Goal: Task Accomplishment & Management: Manage account settings

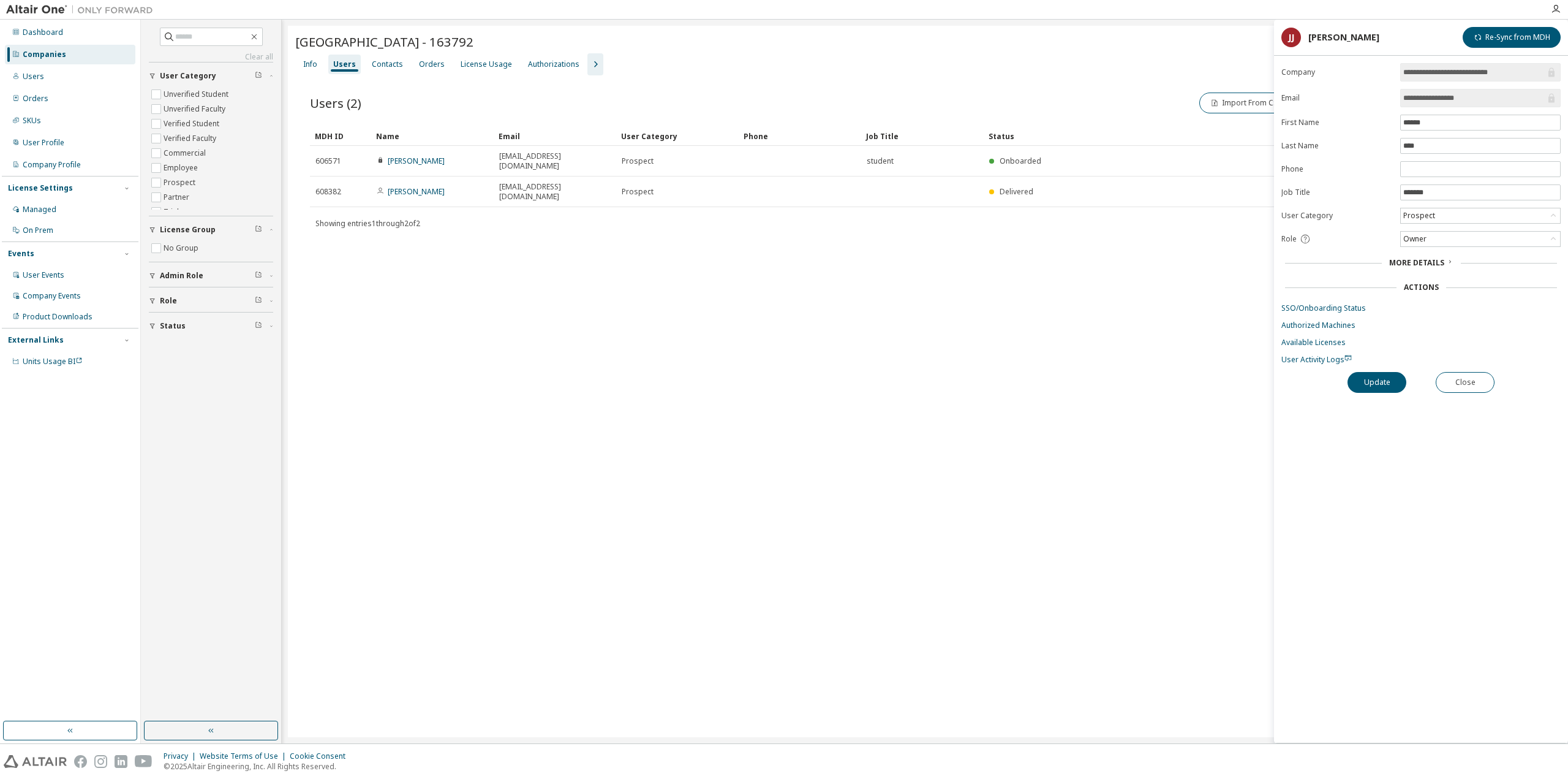
click at [223, 38] on input "text" at bounding box center [212, 37] width 73 height 12
type input "**********"
click at [79, 80] on div "Users" at bounding box center [70, 76] width 130 height 19
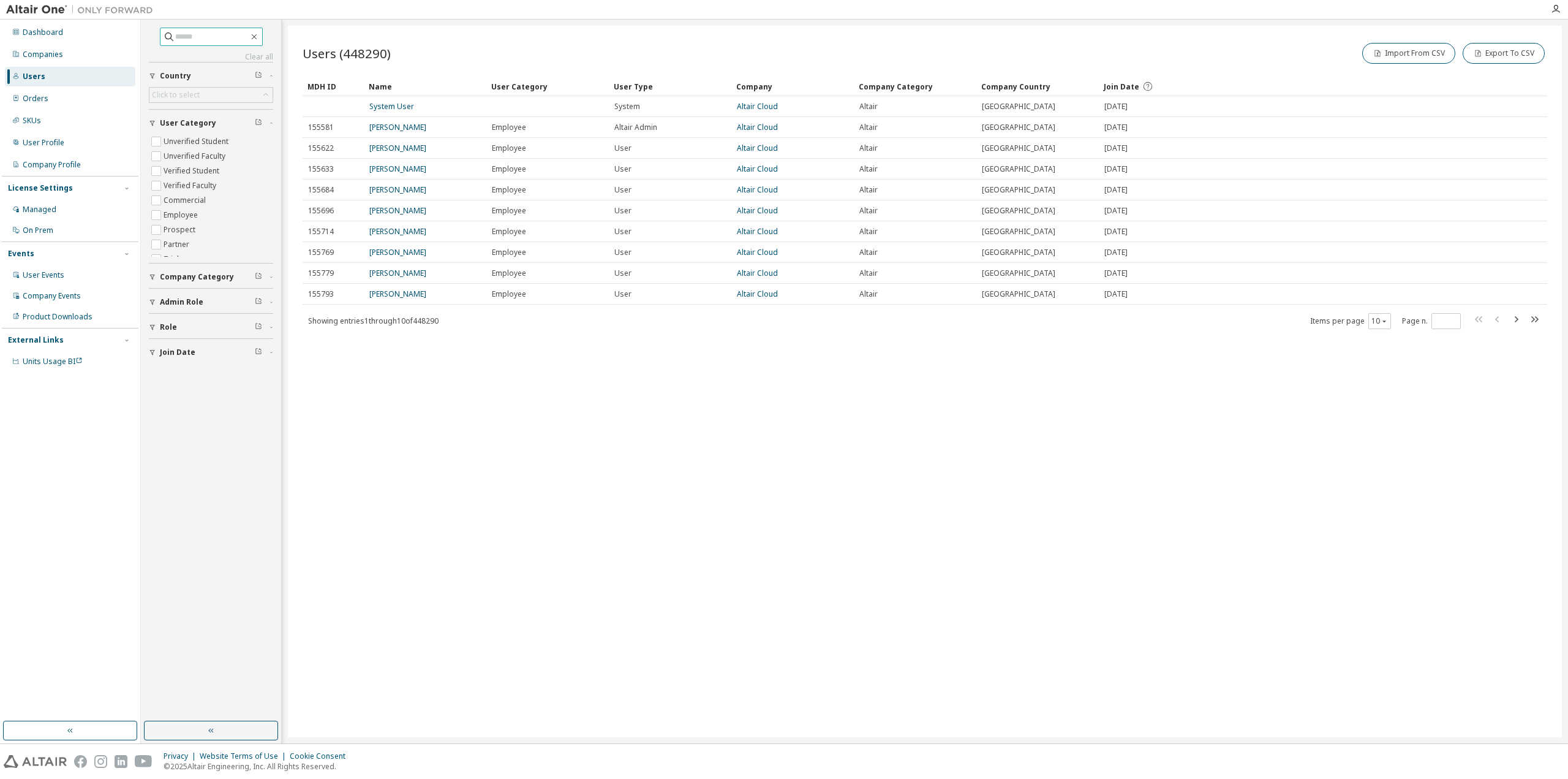
click at [177, 32] on input "text" at bounding box center [212, 37] width 73 height 12
paste input "**********"
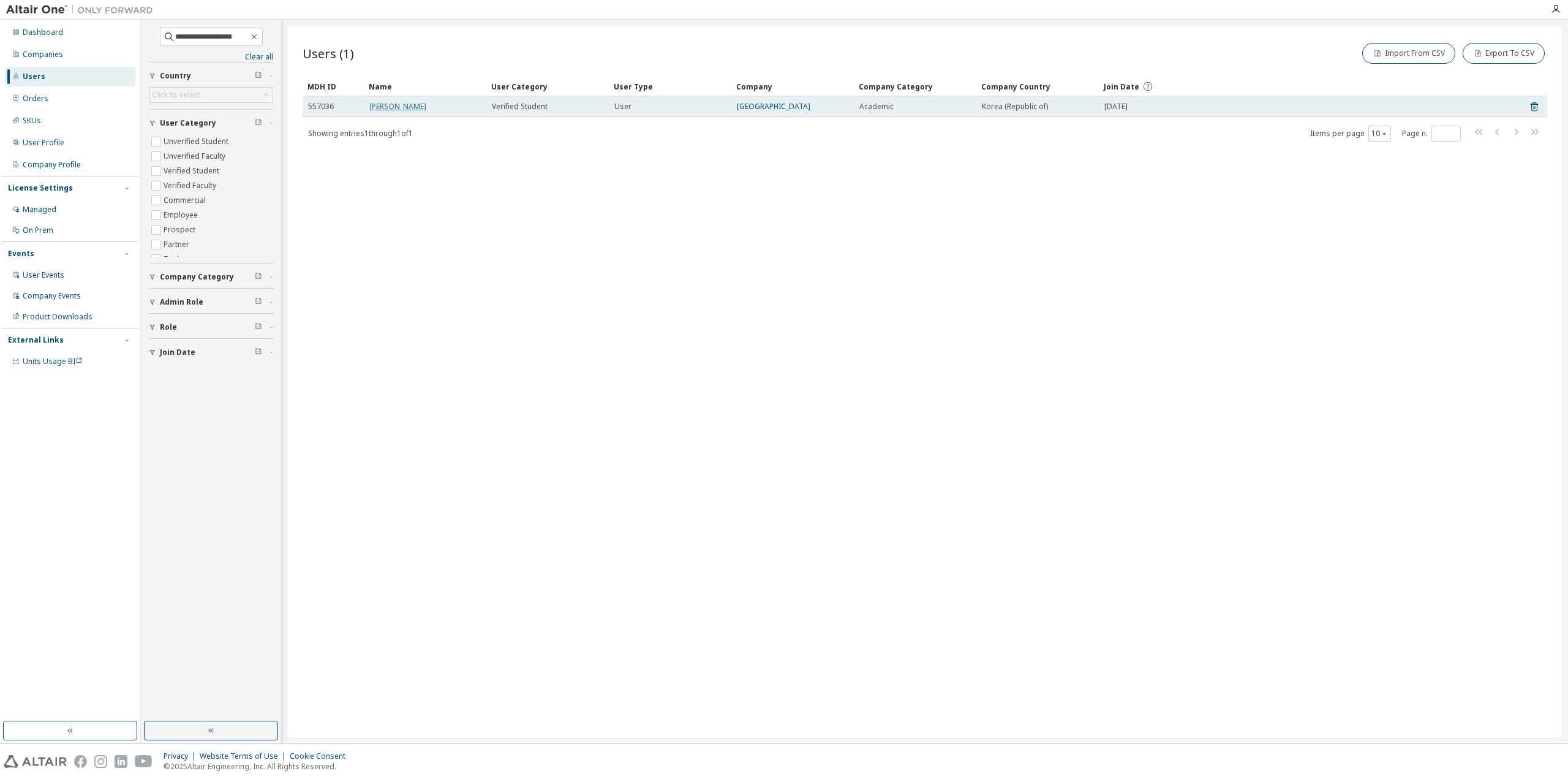
click at [387, 105] on link "[PERSON_NAME]" at bounding box center [397, 107] width 57 height 10
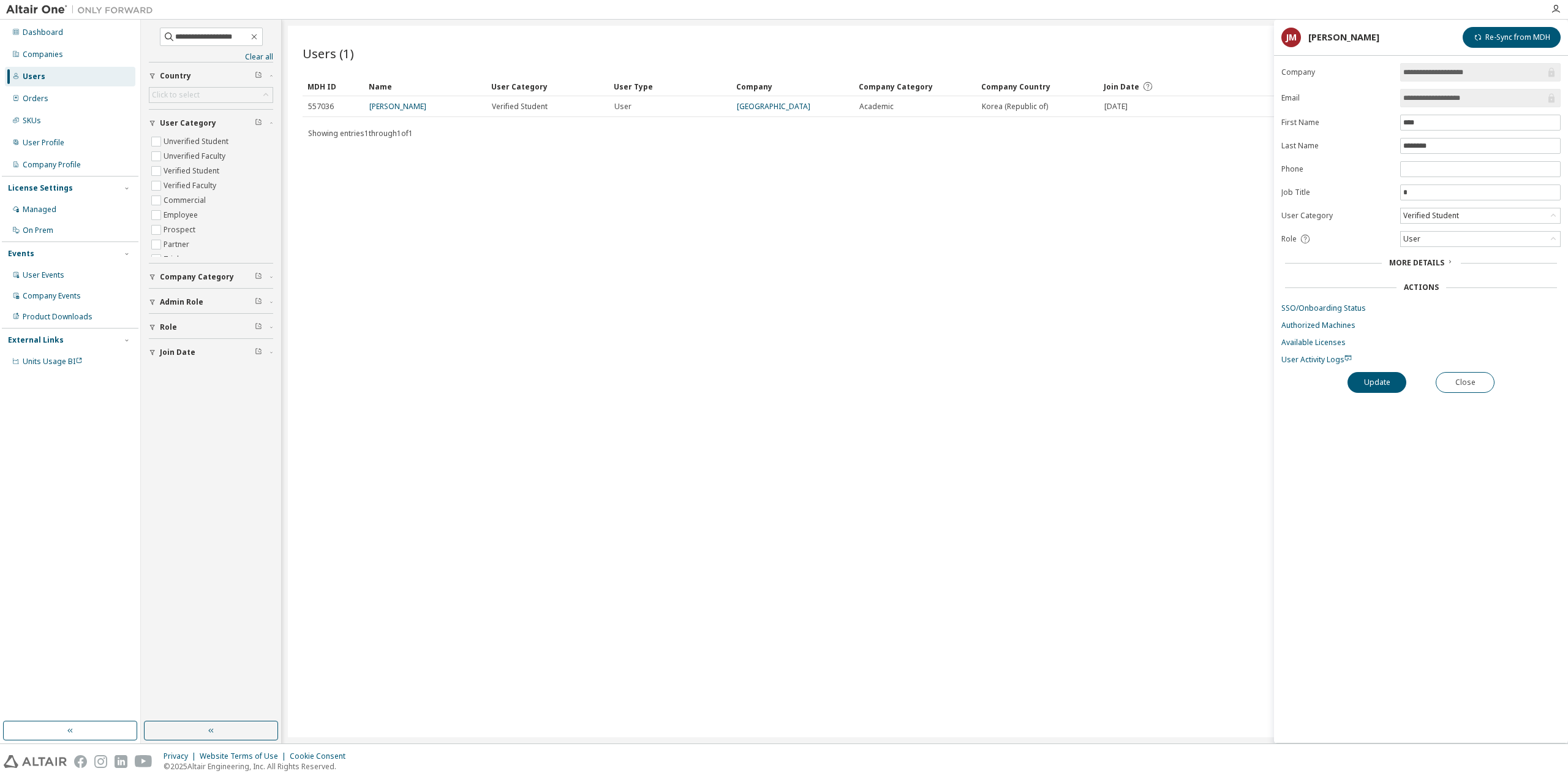
click at [1317, 311] on form "**********" at bounding box center [1421, 213] width 279 height 301
click at [1319, 303] on link "SSO/Onboarding Status" at bounding box center [1421, 307] width 279 height 10
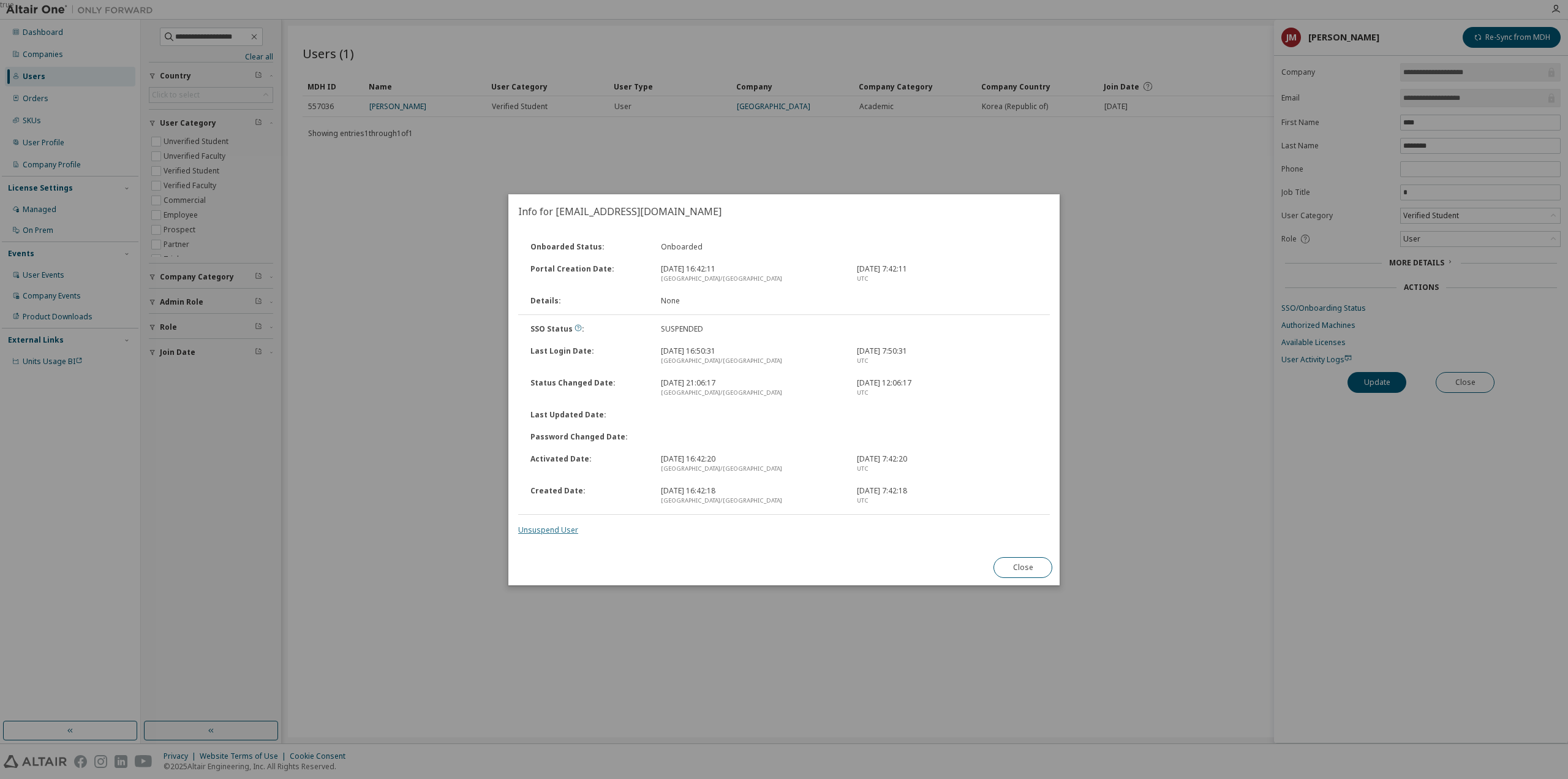
click at [555, 531] on link "Unsuspend User" at bounding box center [548, 530] width 60 height 10
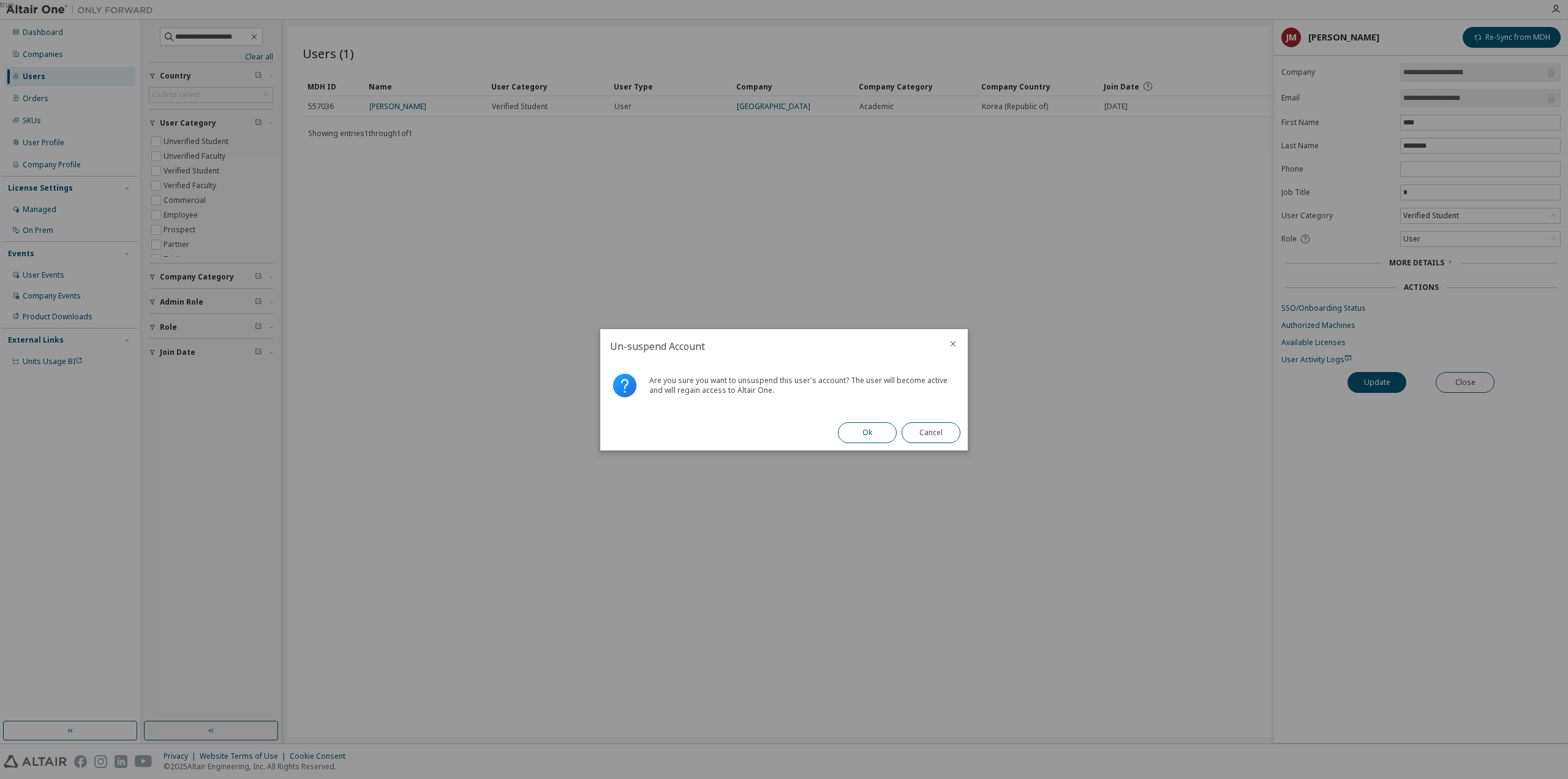
click at [863, 431] on button "Ok" at bounding box center [867, 432] width 58 height 21
click at [924, 431] on button "Close" at bounding box center [931, 432] width 58 height 21
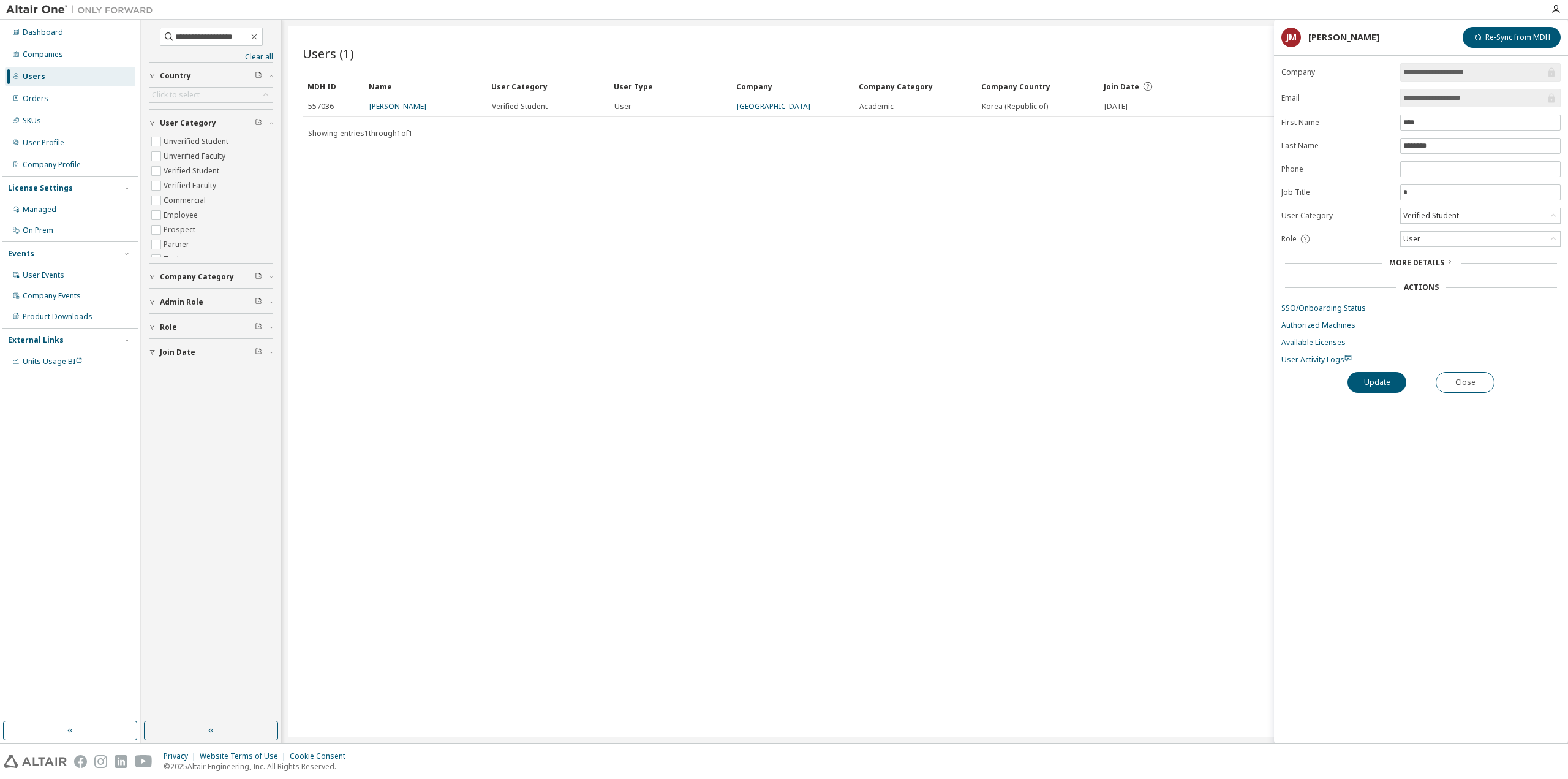
click at [1320, 297] on form "**********" at bounding box center [1421, 213] width 279 height 301
click at [1324, 307] on link "SSO/Onboarding Status" at bounding box center [1421, 307] width 279 height 10
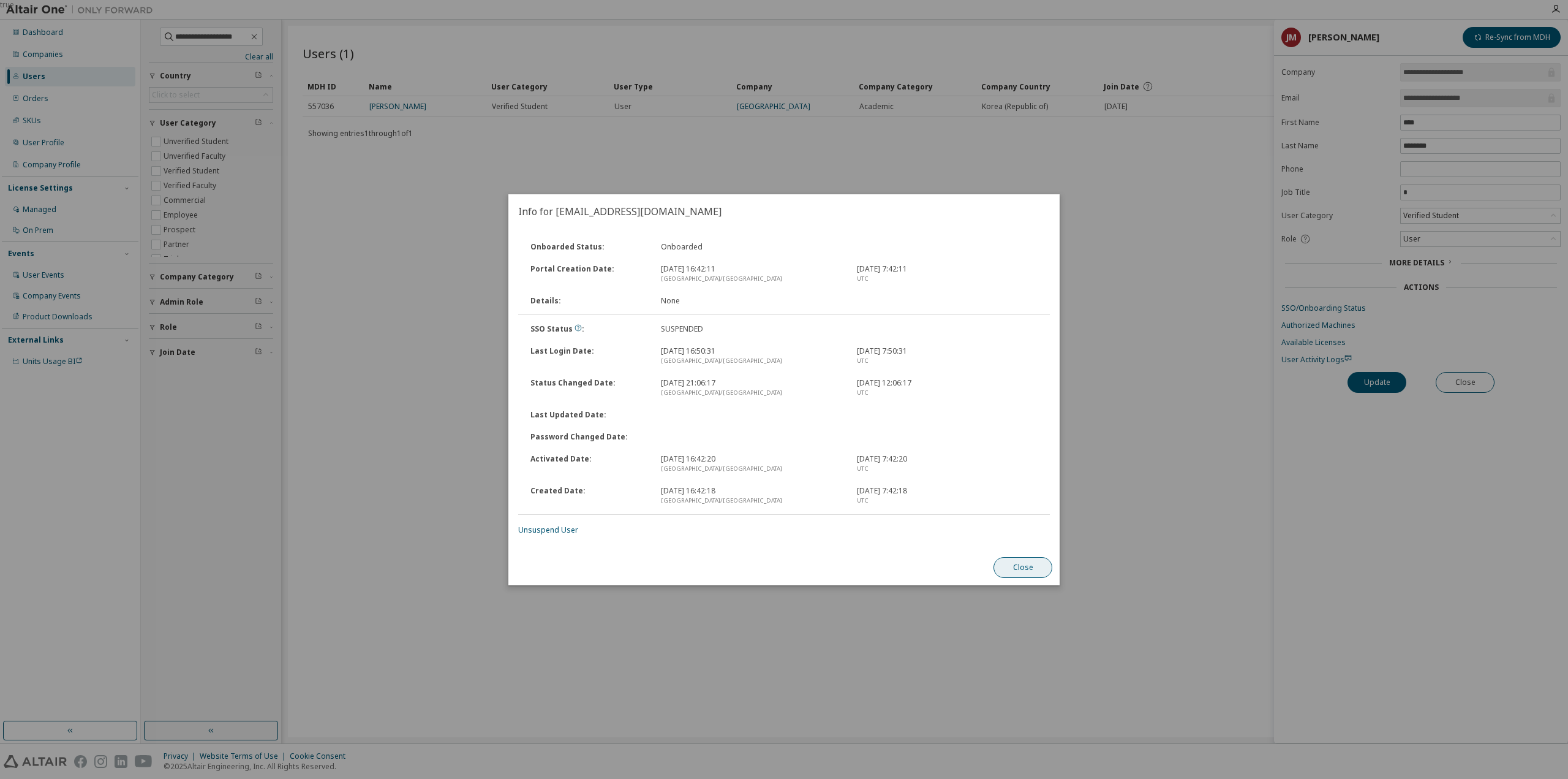
click at [1031, 571] on button "Close" at bounding box center [1022, 568] width 58 height 21
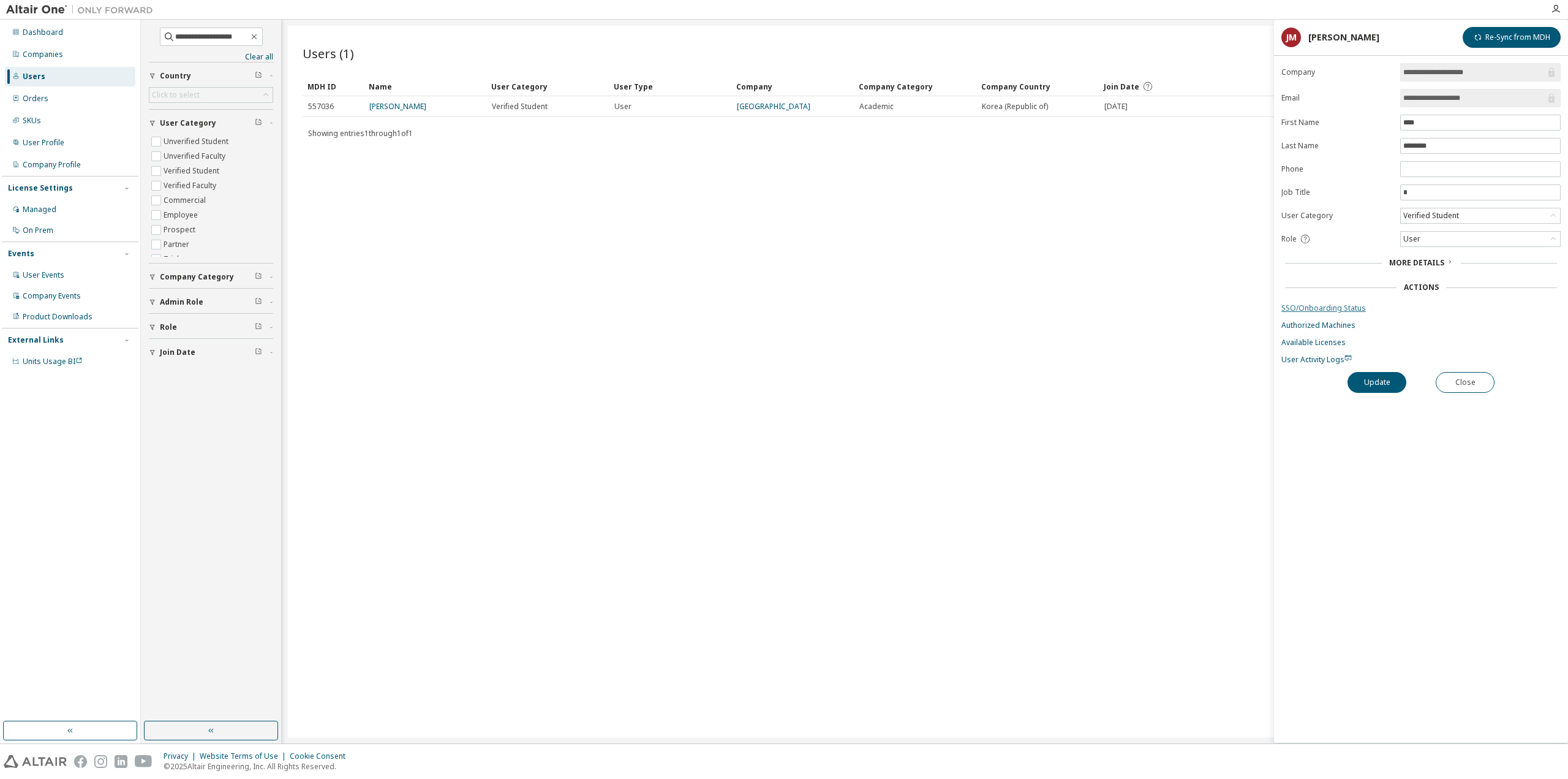
click at [1340, 304] on link "SSO/Onboarding Status" at bounding box center [1421, 307] width 279 height 10
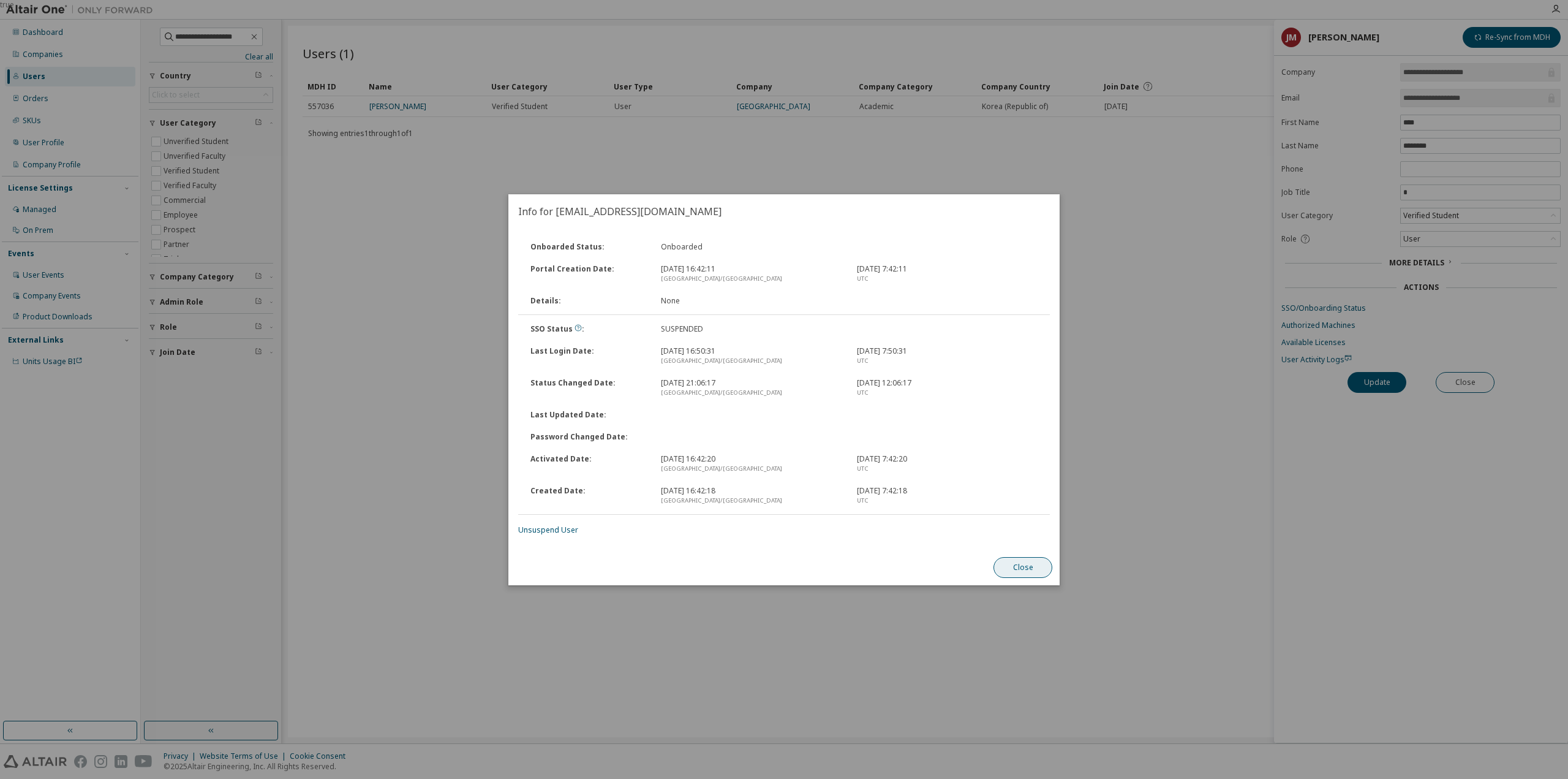
click at [1032, 572] on button "Close" at bounding box center [1022, 568] width 58 height 21
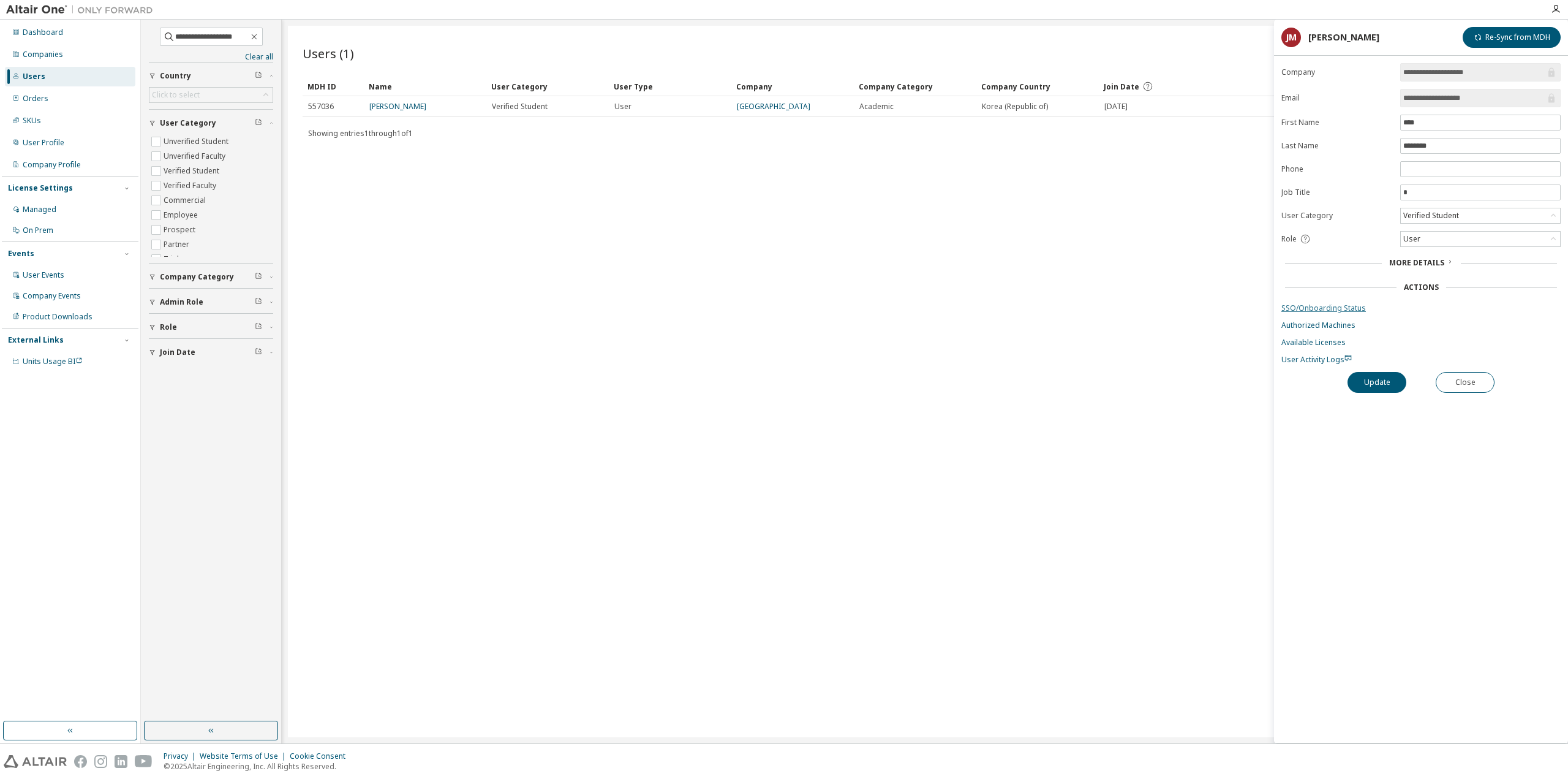
click at [1334, 303] on link "SSO/Onboarding Status" at bounding box center [1421, 307] width 279 height 10
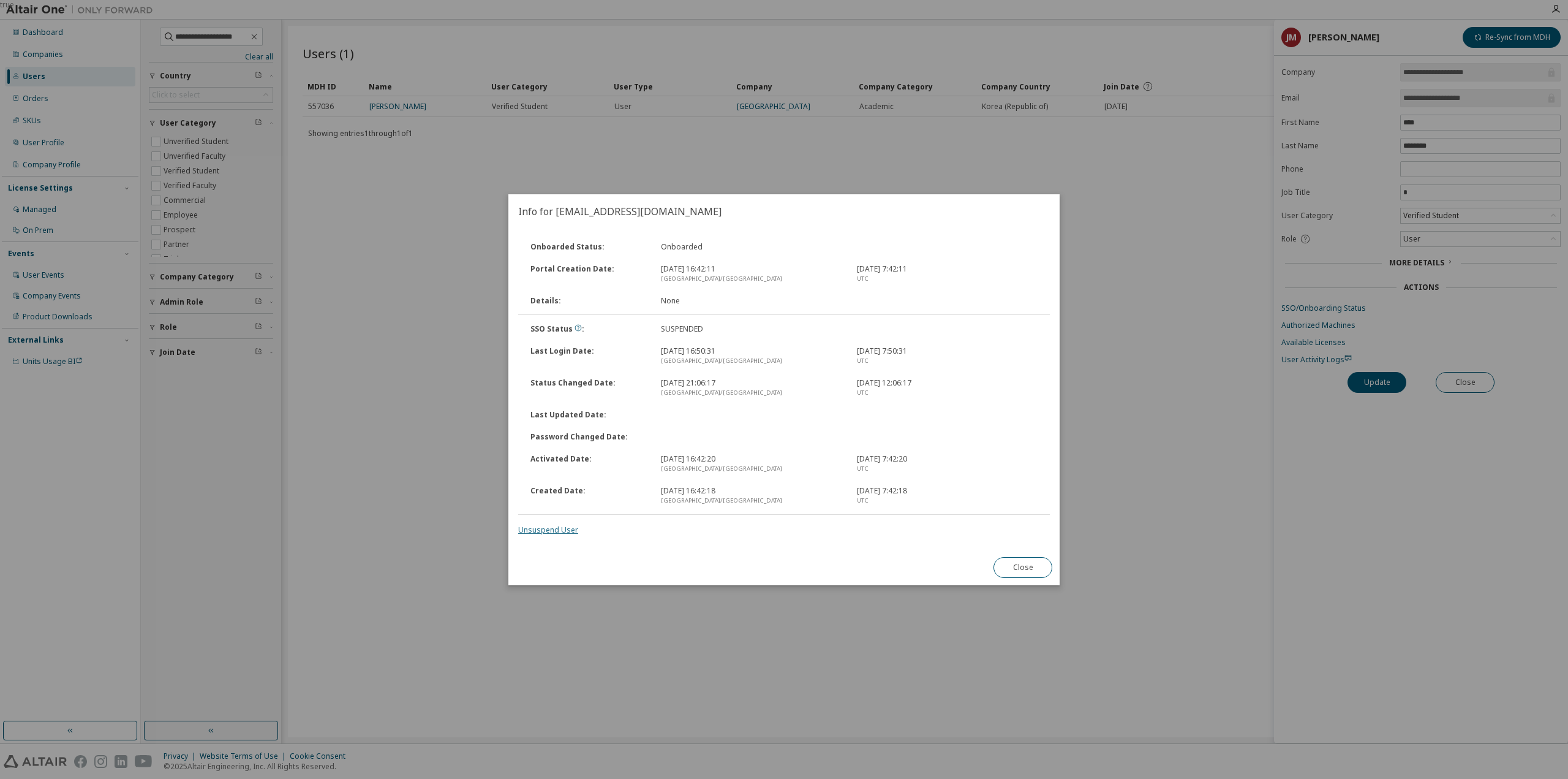
click at [551, 534] on link "Unsuspend User" at bounding box center [548, 530] width 60 height 10
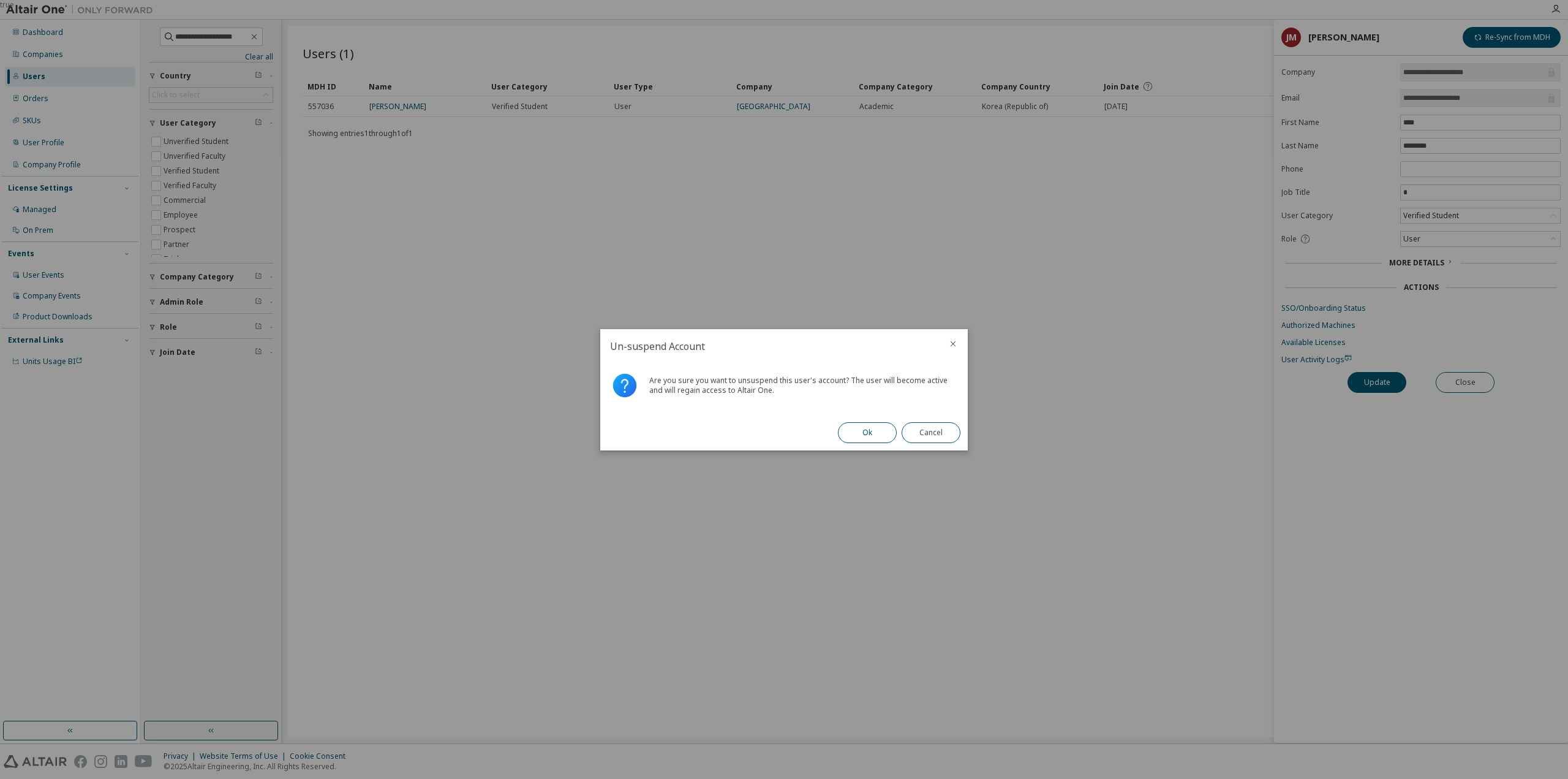
click at [871, 424] on button "Ok" at bounding box center [867, 432] width 58 height 21
click at [918, 429] on button "Close" at bounding box center [931, 432] width 58 height 21
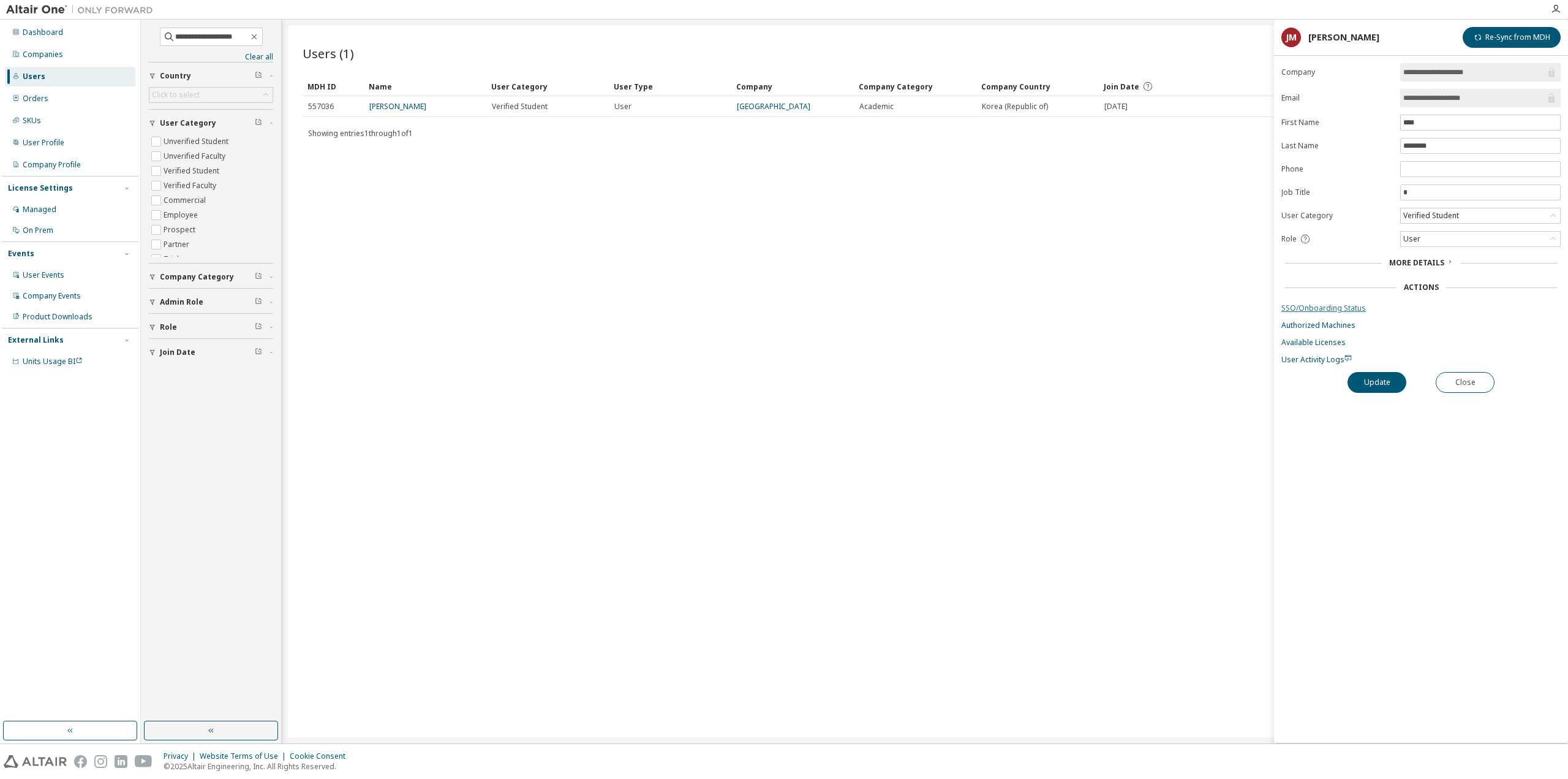
click at [1317, 307] on link "SSO/Onboarding Status" at bounding box center [1421, 307] width 279 height 10
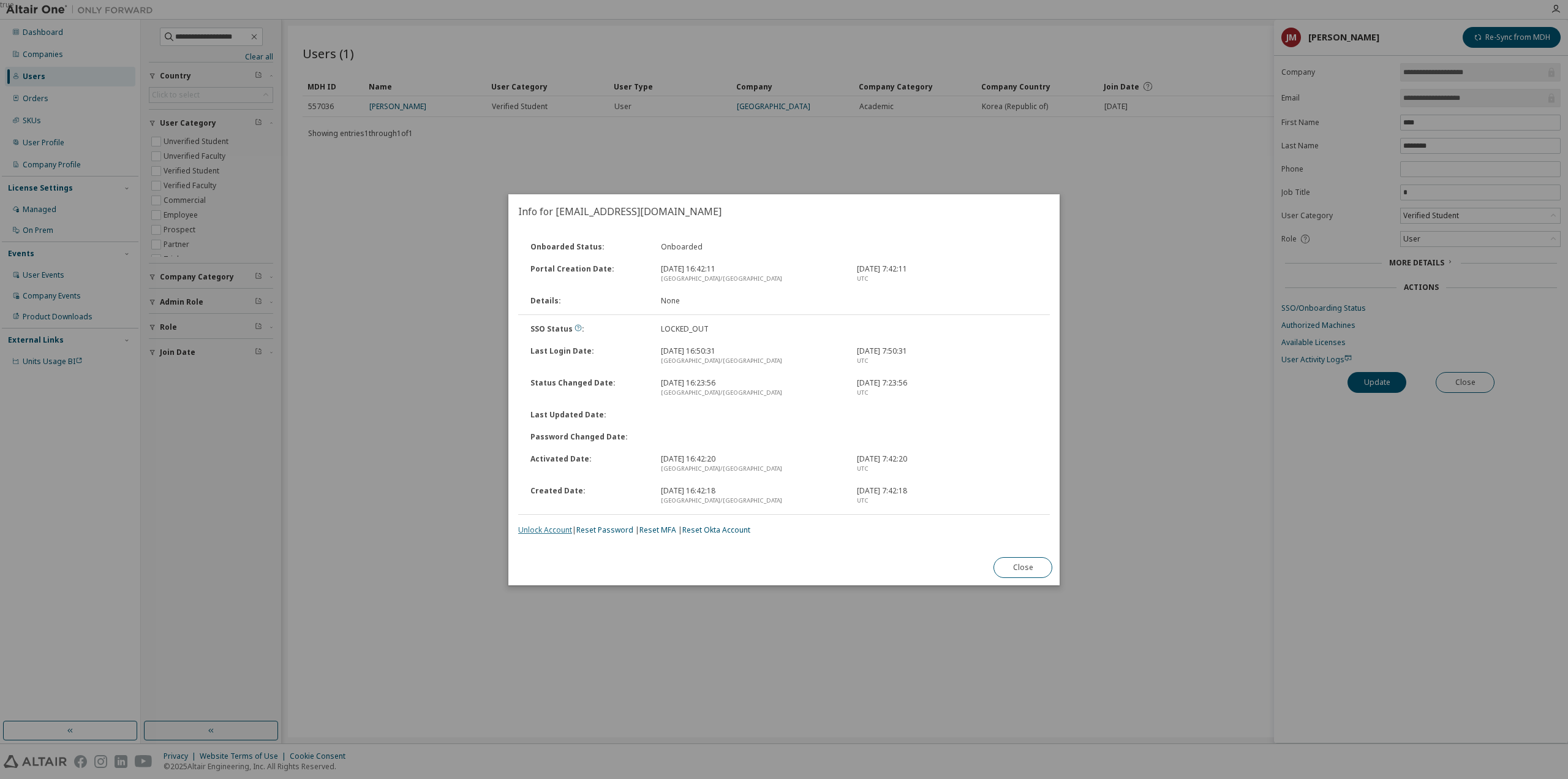
click at [561, 531] on link "Unlock Account" at bounding box center [546, 530] width 54 height 10
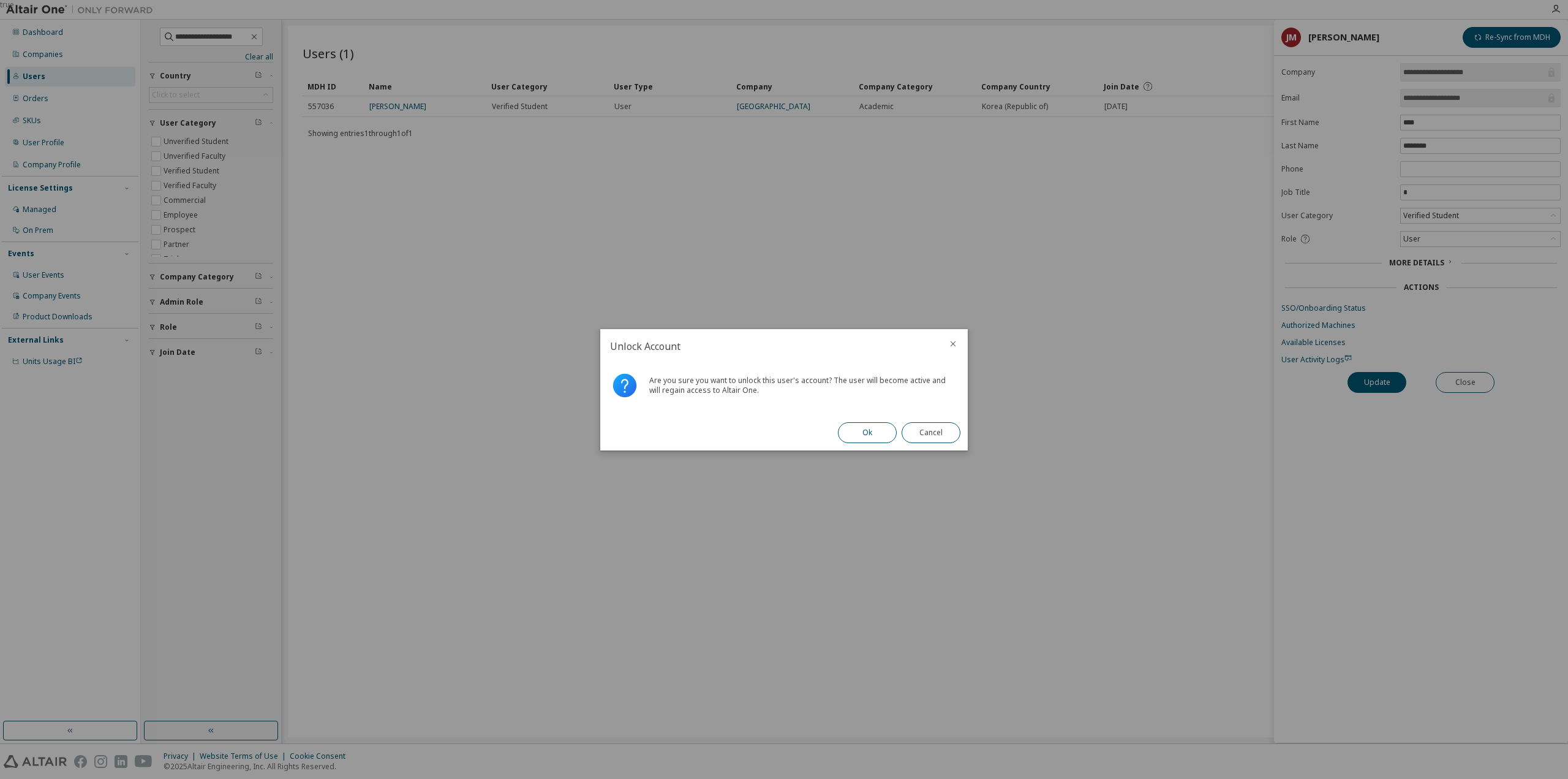
click at [874, 437] on button "Ok" at bounding box center [867, 432] width 58 height 21
click at [932, 426] on button "Close" at bounding box center [931, 432] width 58 height 21
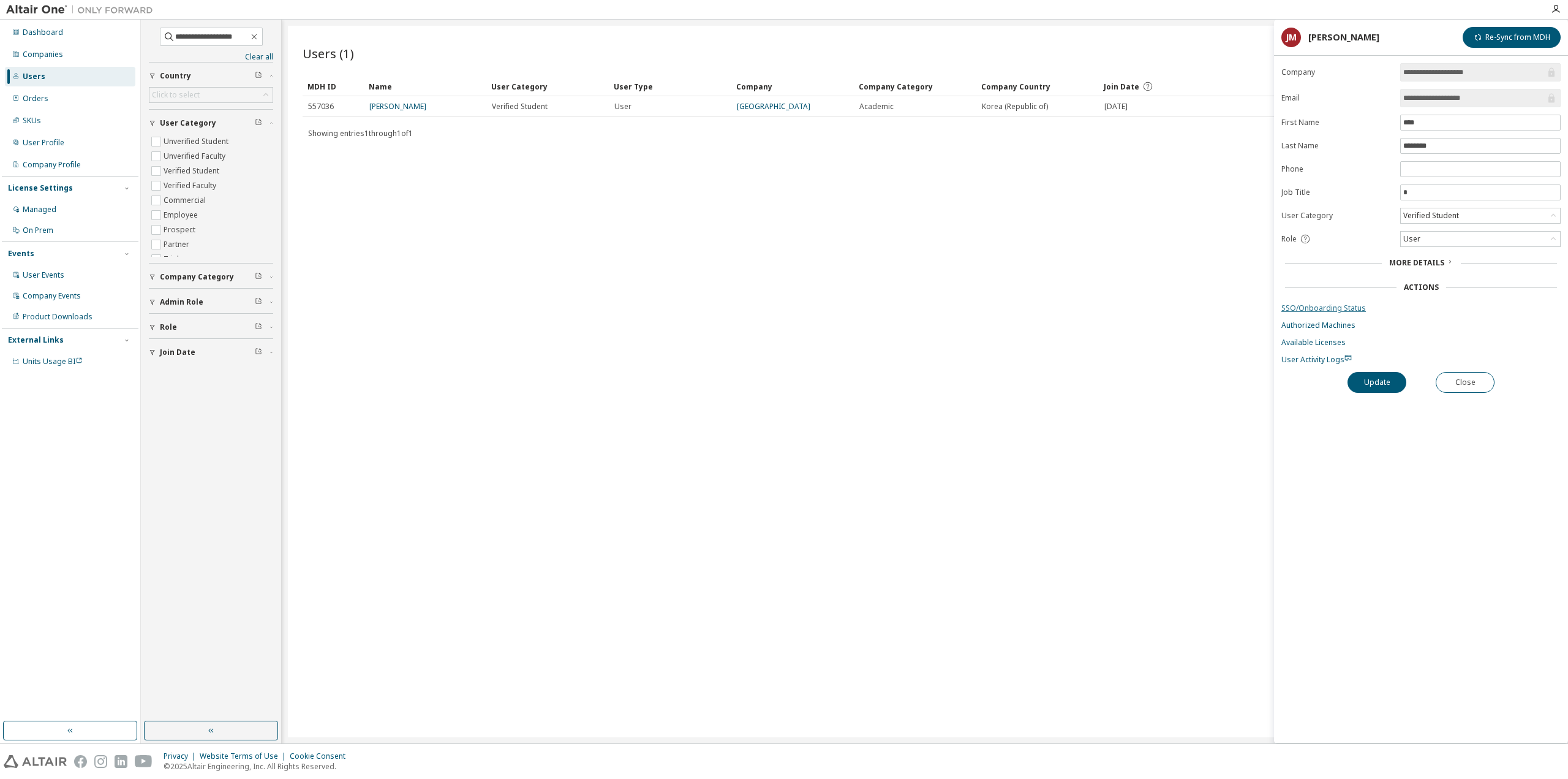
click at [1313, 303] on link "SSO/Onboarding Status" at bounding box center [1421, 307] width 279 height 10
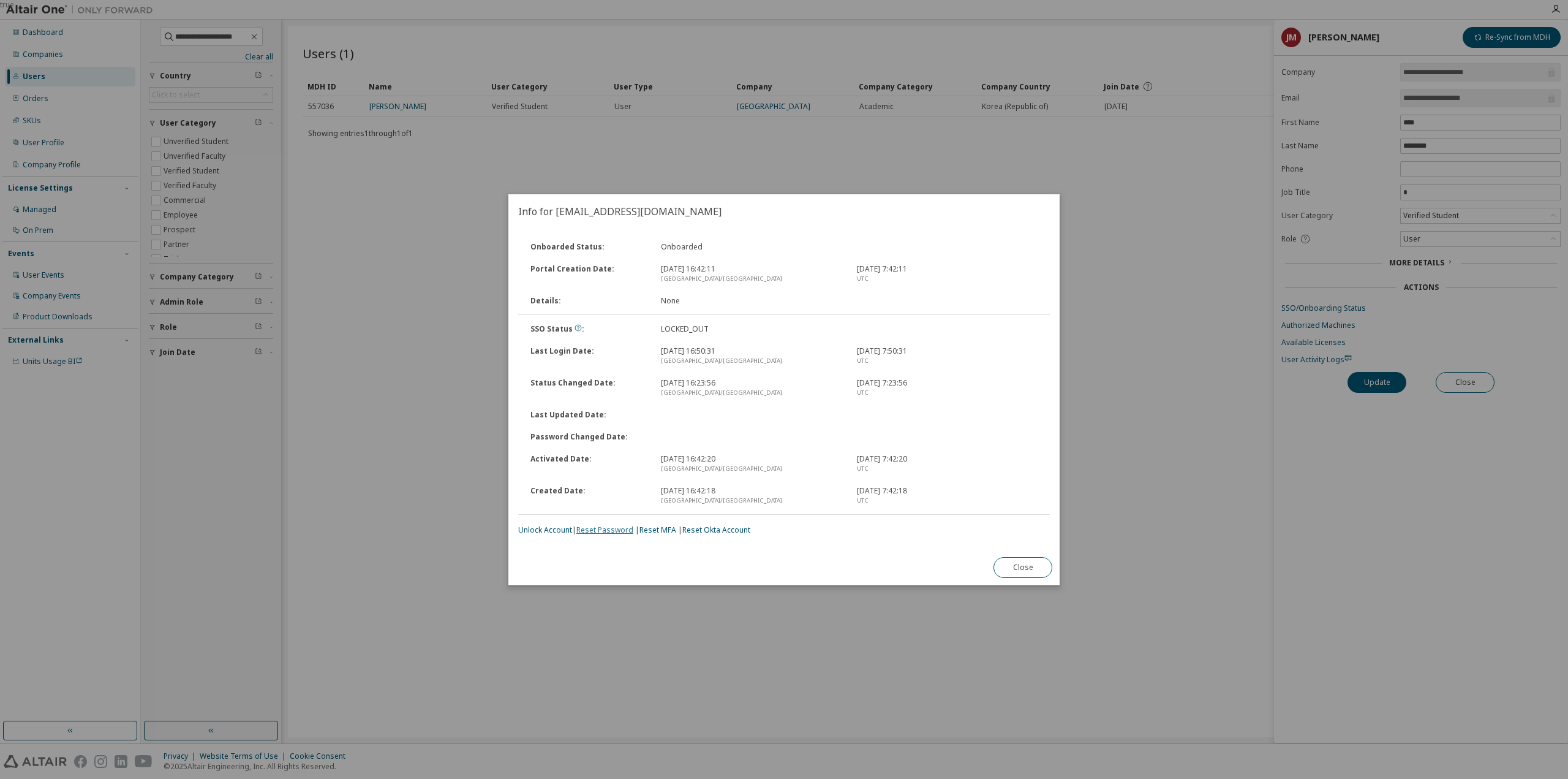
click at [596, 530] on link "Reset Password" at bounding box center [604, 530] width 57 height 10
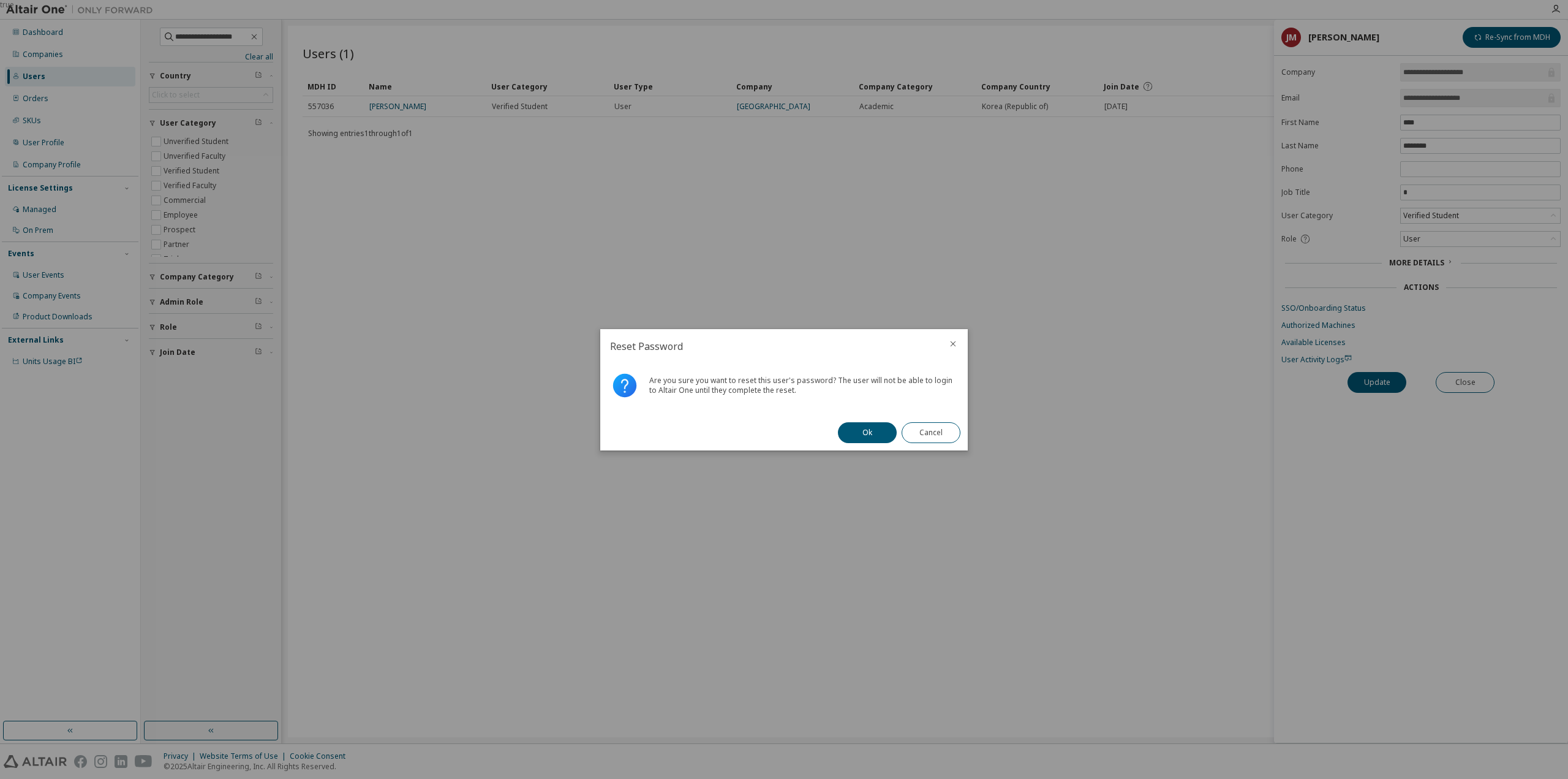
click at [884, 421] on div "Ok Cancel" at bounding box center [898, 432] width 137 height 36
click at [882, 426] on button "Ok" at bounding box center [867, 432] width 58 height 21
click at [925, 434] on button "Close" at bounding box center [931, 432] width 58 height 21
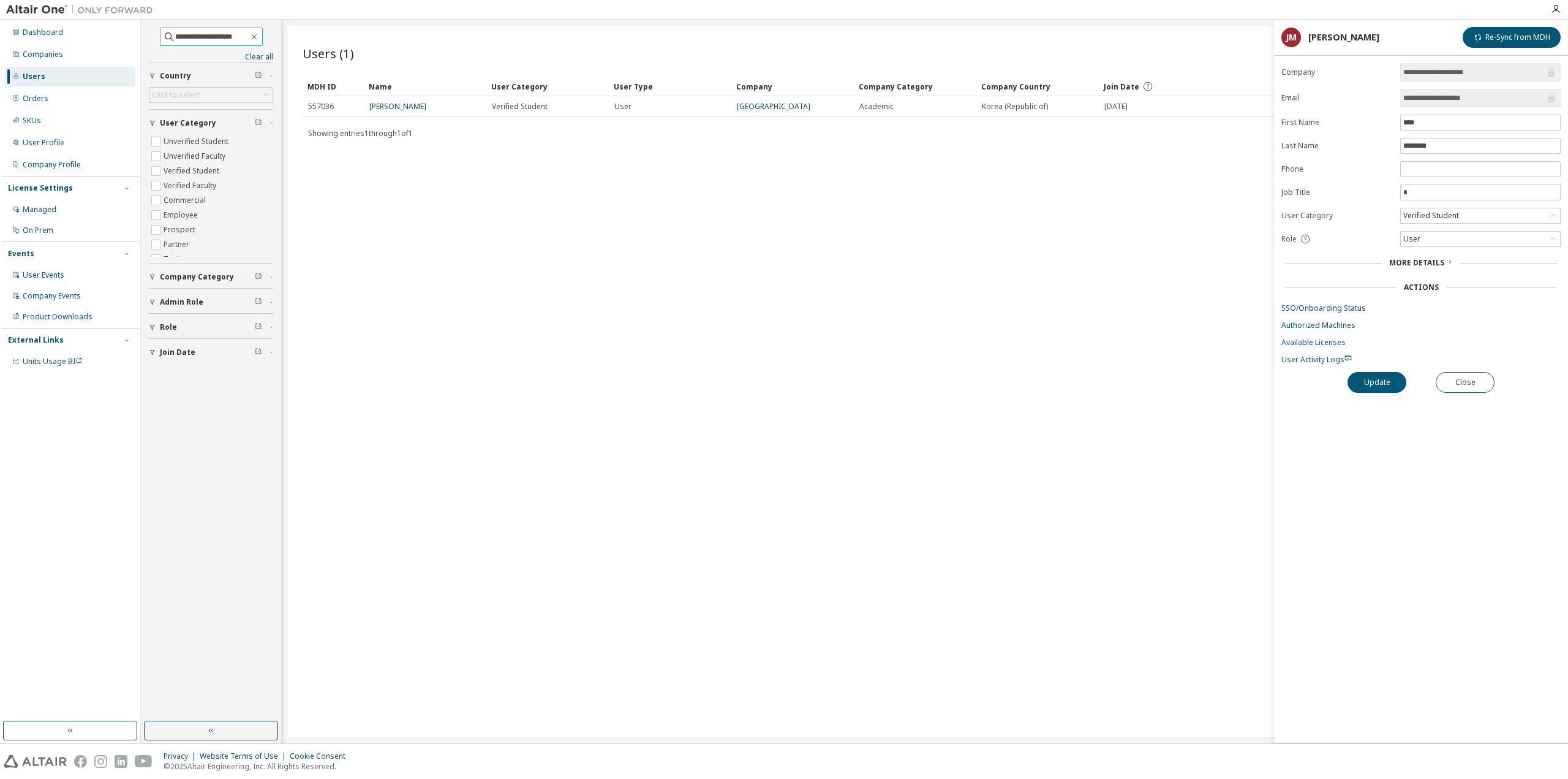
click at [198, 39] on input "**********" at bounding box center [212, 37] width 73 height 12
paste input "text"
click at [410, 110] on div "[PERSON_NAME]" at bounding box center [425, 106] width 112 height 10
click at [394, 106] on link "[PERSON_NAME]" at bounding box center [397, 107] width 57 height 10
click at [1316, 308] on link "SSO/Onboarding Status" at bounding box center [1421, 308] width 279 height 10
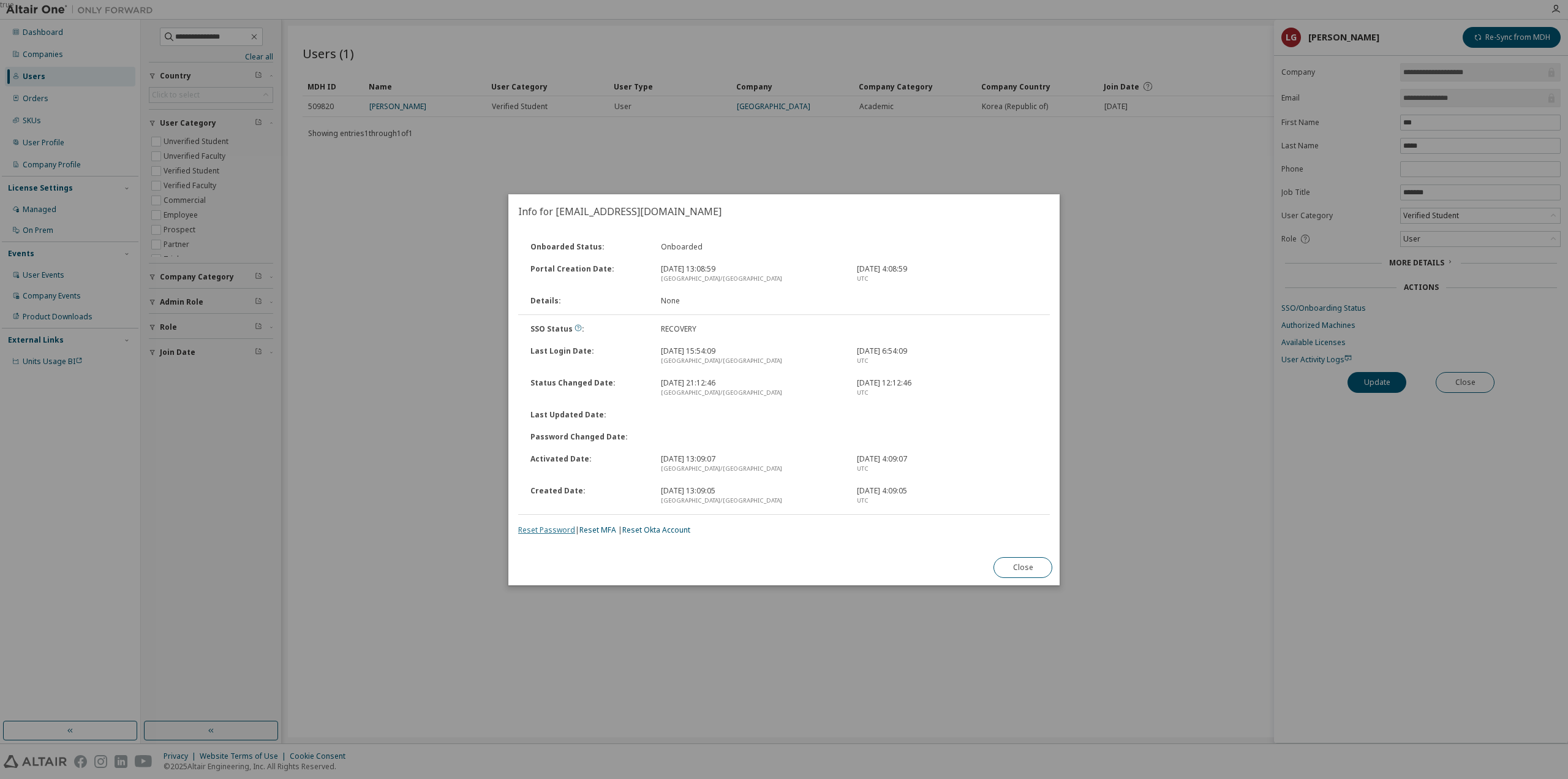
click at [533, 533] on link "Reset Password" at bounding box center [547, 530] width 57 height 10
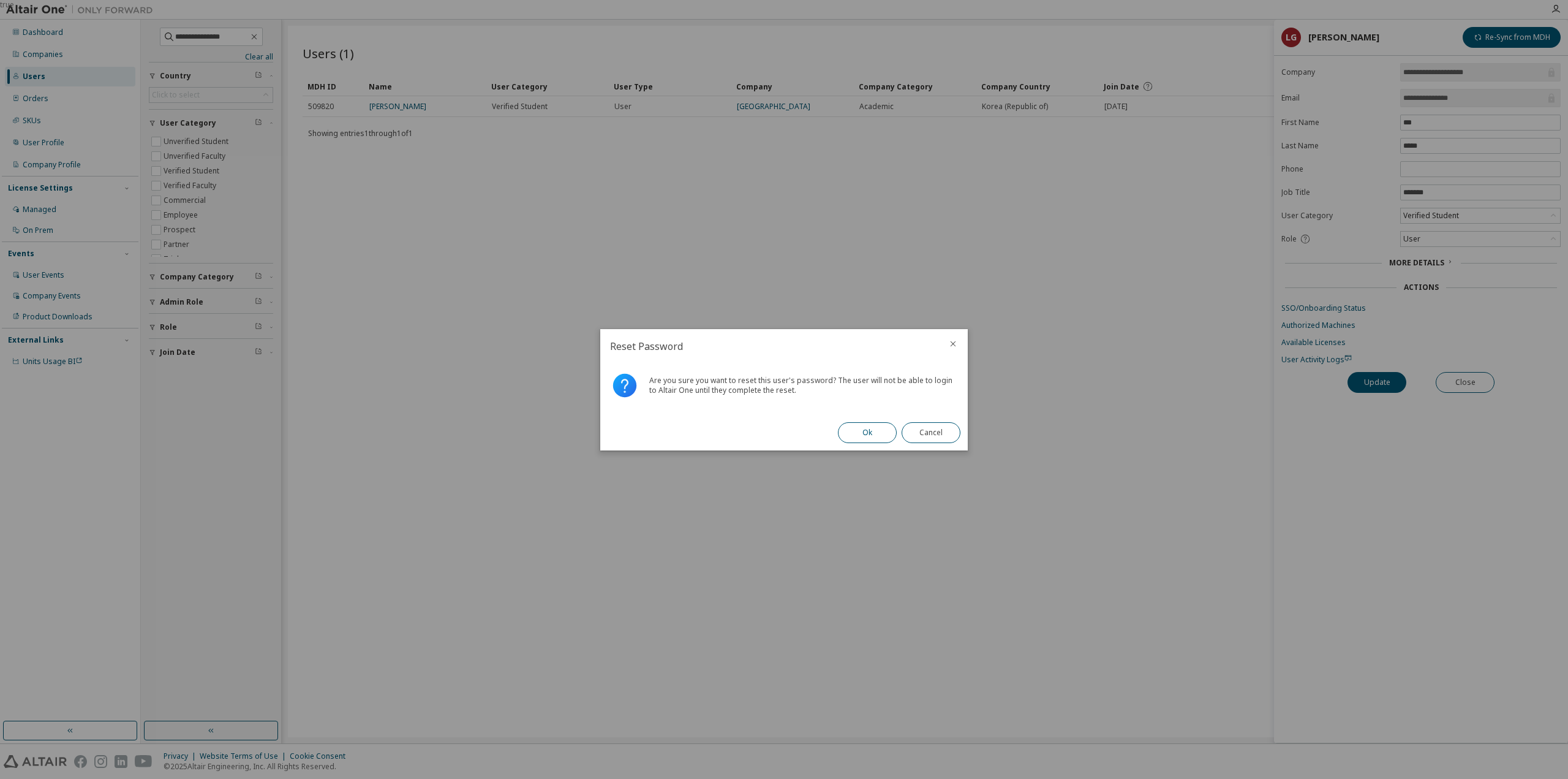
click at [876, 432] on button "Ok" at bounding box center [867, 432] width 58 height 21
click at [918, 431] on button "Close" at bounding box center [931, 432] width 58 height 21
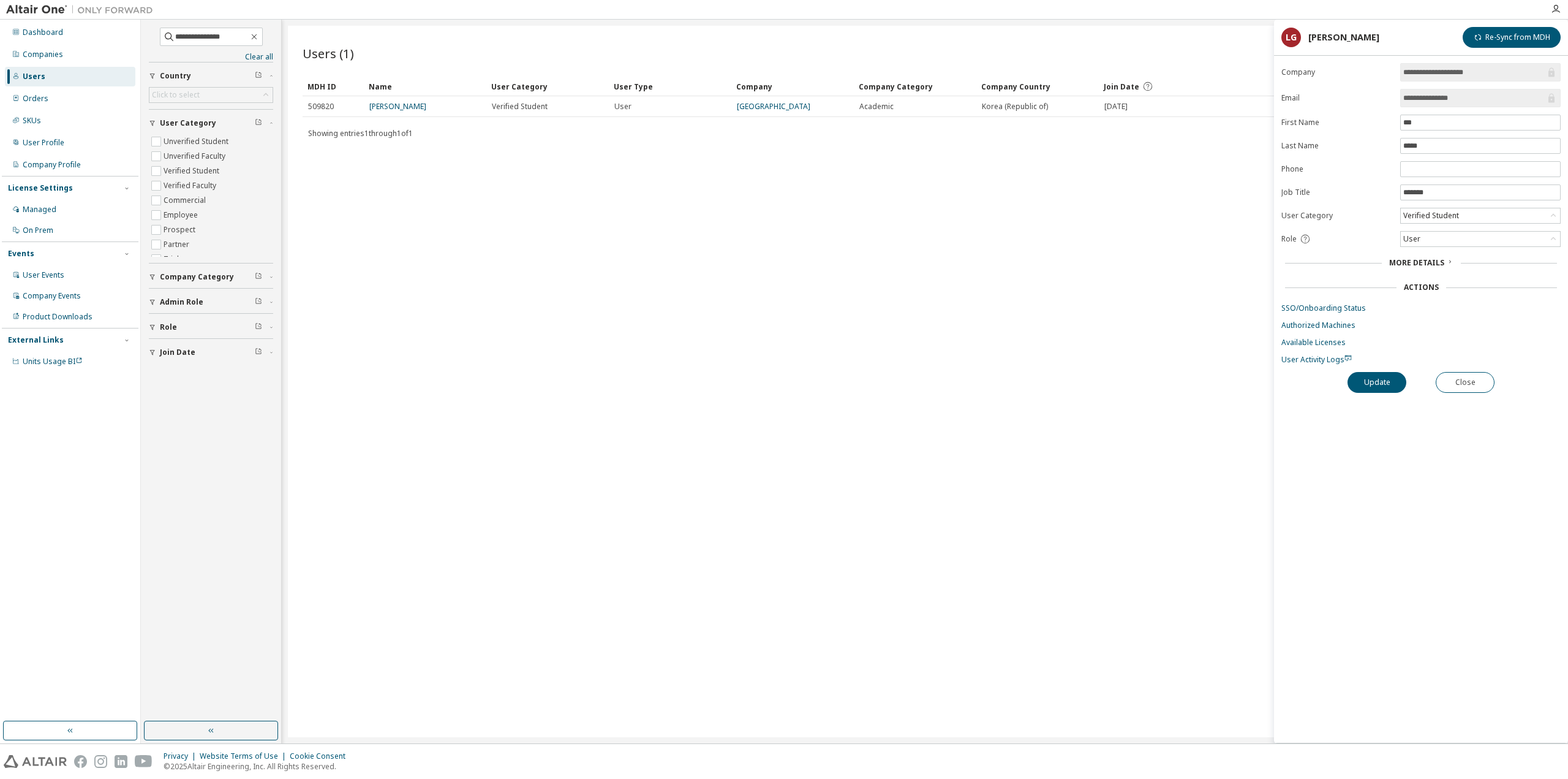
click at [238, 25] on div "**********" at bounding box center [210, 370] width 136 height 698
click at [241, 36] on input "**********" at bounding box center [212, 37] width 73 height 12
paste input "****"
type input "**********"
click at [456, 459] on div "Users (1) Import From CSV Export To CSV Clear Load Save Save As Field Operator …" at bounding box center [925, 381] width 1274 height 712
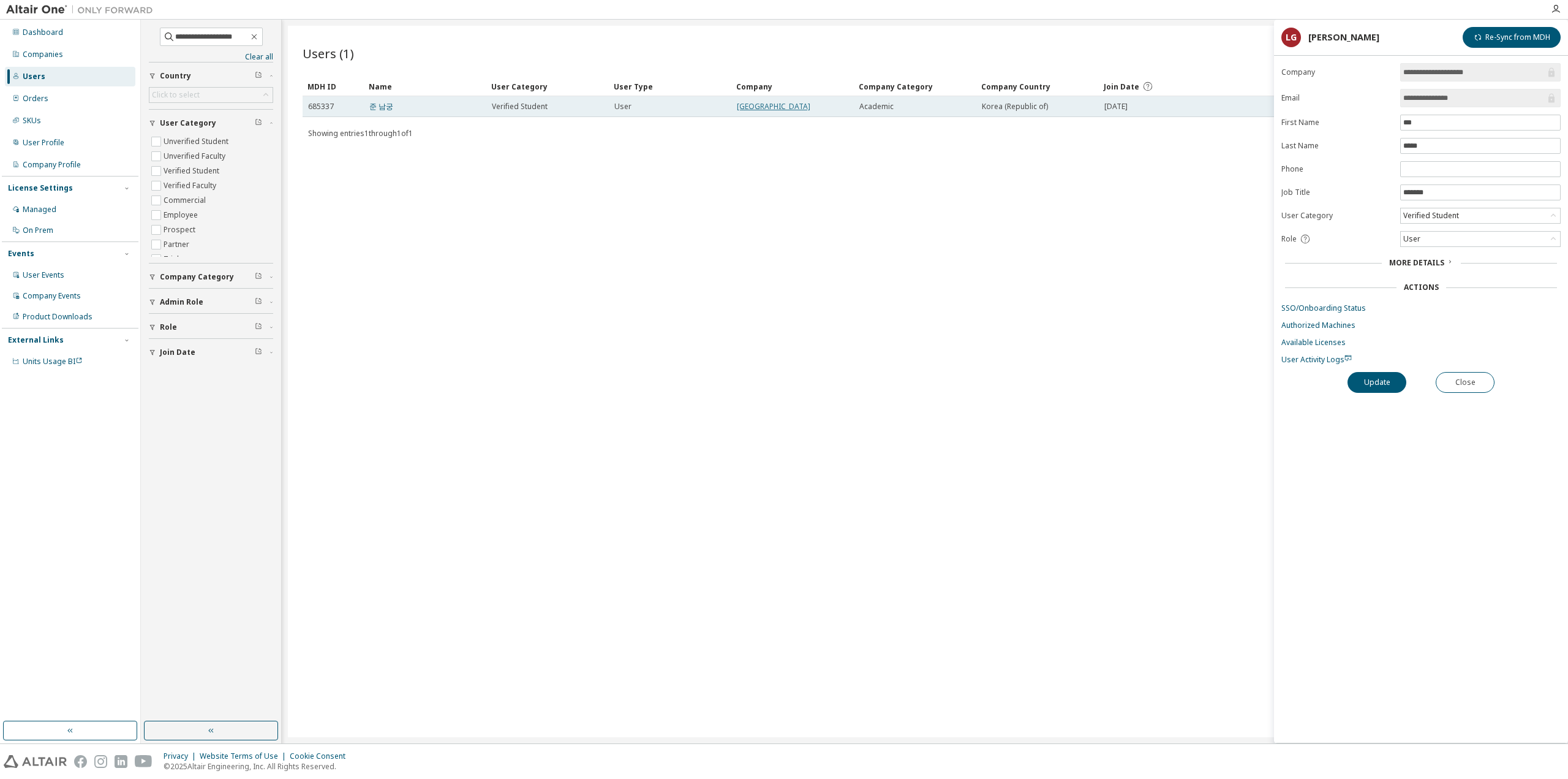
click at [763, 106] on link "[GEOGRAPHIC_DATA]" at bounding box center [774, 107] width 73 height 10
click at [381, 106] on link "준 남궁" at bounding box center [381, 107] width 24 height 10
click at [1320, 303] on link "SSO/Onboarding Status" at bounding box center [1421, 307] width 279 height 10
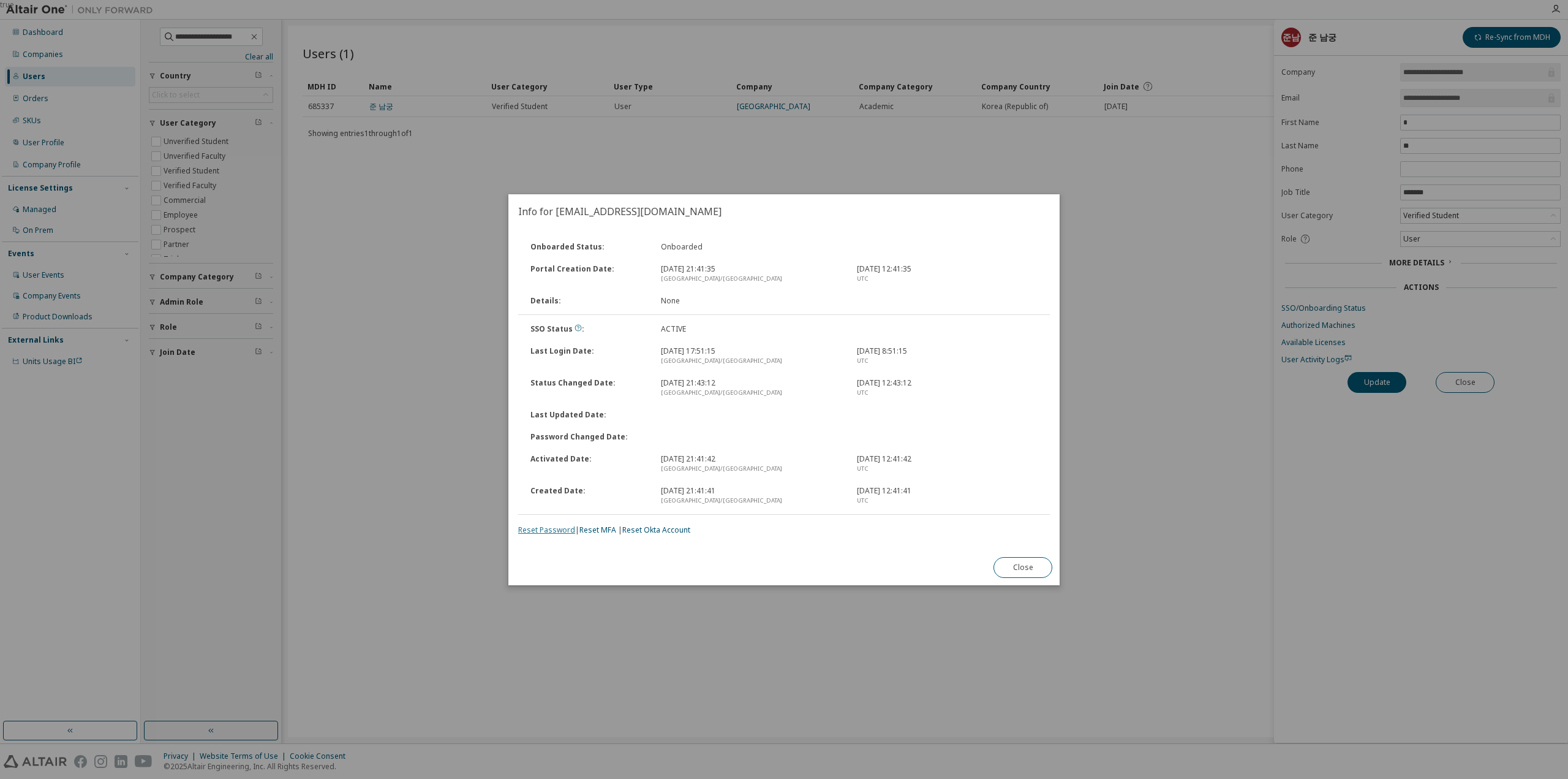
click at [557, 533] on link "Reset Password" at bounding box center [547, 530] width 57 height 10
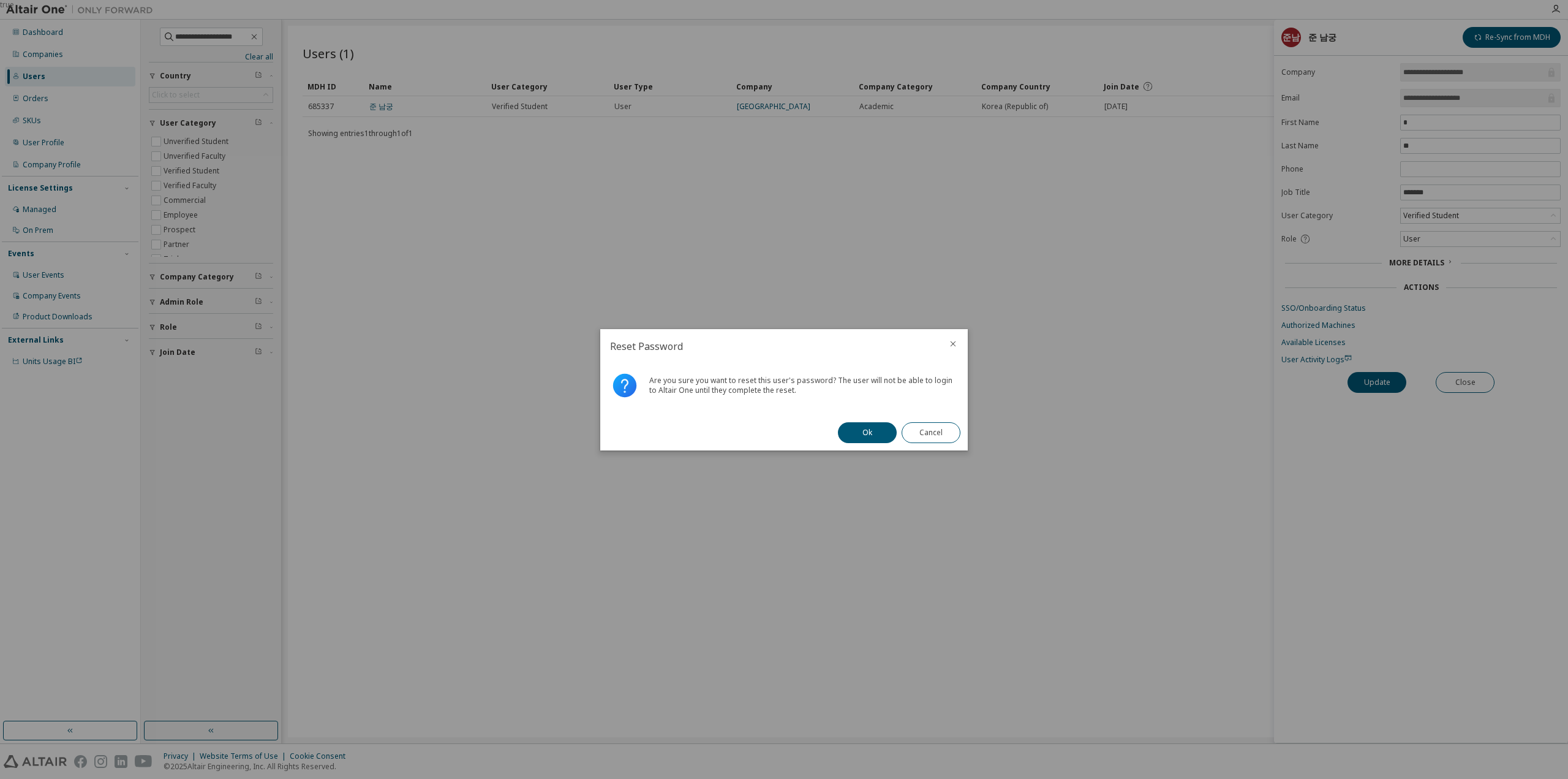
click at [863, 422] on div "Ok Cancel" at bounding box center [898, 432] width 137 height 36
click at [869, 432] on button "Ok" at bounding box center [867, 432] width 58 height 21
click at [952, 437] on button "Close" at bounding box center [931, 432] width 58 height 21
